Goal: Task Accomplishment & Management: Complete application form

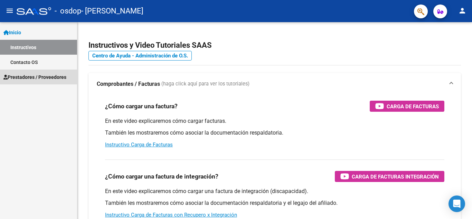
click at [27, 73] on span "Prestadores / Proveedores" at bounding box center [34, 77] width 63 height 8
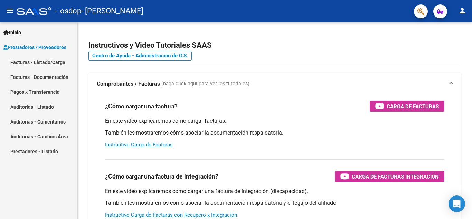
click at [39, 64] on link "Facturas - Listado/Carga" at bounding box center [38, 62] width 77 height 15
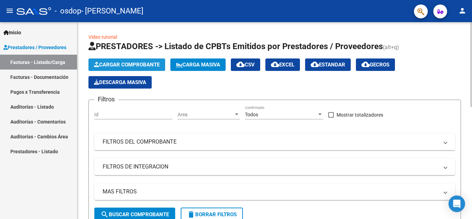
click at [129, 66] on span "Cargar Comprobante" at bounding box center [127, 65] width 66 height 6
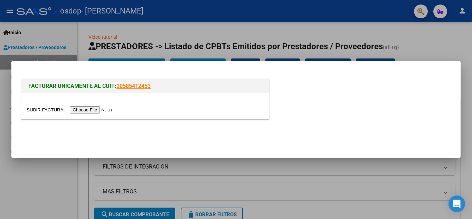
click at [102, 109] on input "file" at bounding box center [70, 109] width 87 height 7
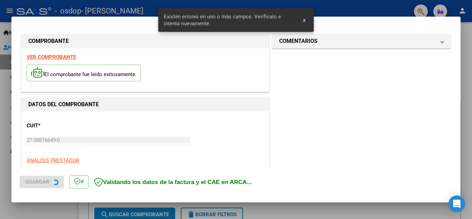
scroll to position [157, 0]
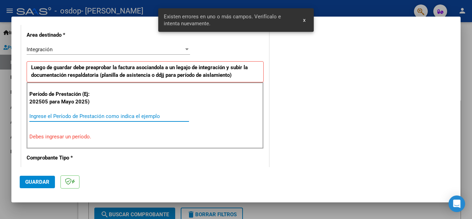
click at [140, 118] on input "Ingrese el Período de Prestación como indica el ejemplo" at bounding box center [109, 116] width 160 height 6
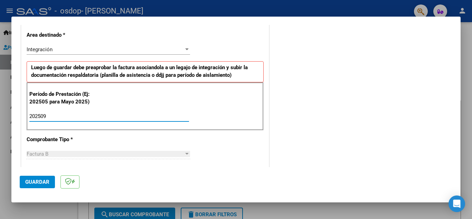
type input "202509"
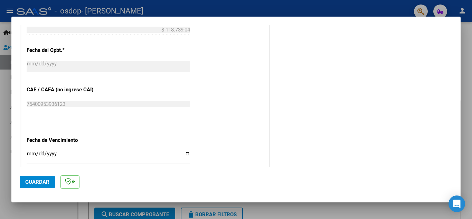
scroll to position [439, 0]
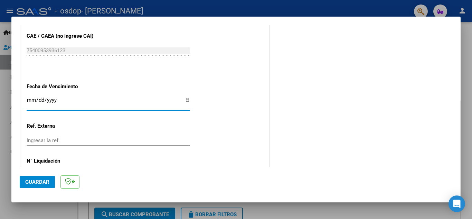
click at [185, 98] on input "Ingresar la fecha" at bounding box center [109, 102] width 164 height 11
type input "[DATE]"
click at [47, 179] on span "Guardar" at bounding box center [37, 182] width 24 height 6
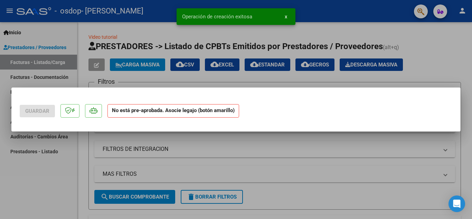
scroll to position [0, 0]
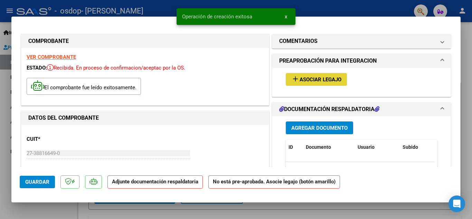
click at [311, 80] on span "Asociar Legajo" at bounding box center [321, 79] width 42 height 6
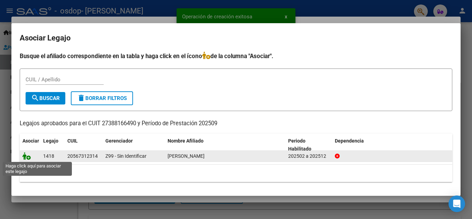
click at [27, 155] on icon at bounding box center [26, 156] width 8 height 8
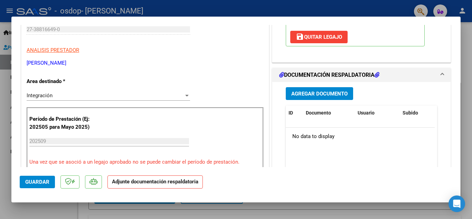
scroll to position [122, 0]
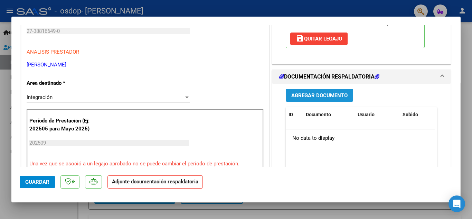
click at [308, 97] on span "Agregar Documento" at bounding box center [319, 95] width 56 height 6
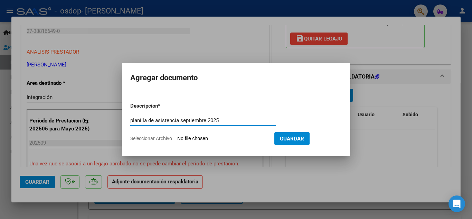
type input "planilla de asistencia septiembre 2025"
click at [194, 137] on input "Seleccionar Archivo" at bounding box center [223, 139] width 92 height 7
type input "C:\fakepath\09-25 fono [PERSON_NAME].pdf"
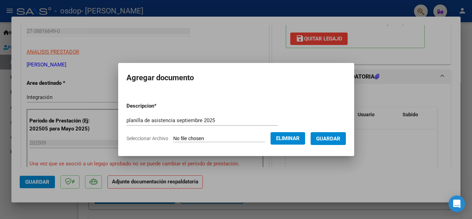
click at [334, 138] on span "Guardar" at bounding box center [328, 139] width 24 height 6
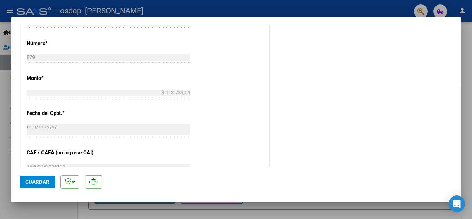
scroll to position [477, 0]
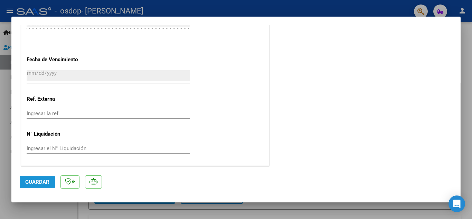
click at [40, 181] on span "Guardar" at bounding box center [37, 182] width 24 height 6
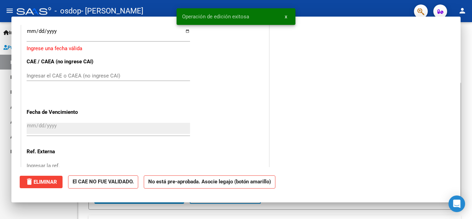
scroll to position [0, 0]
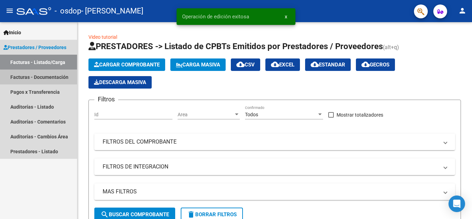
click at [50, 78] on link "Facturas - Documentación" at bounding box center [38, 76] width 77 height 15
